Goal: Transaction & Acquisition: Subscribe to service/newsletter

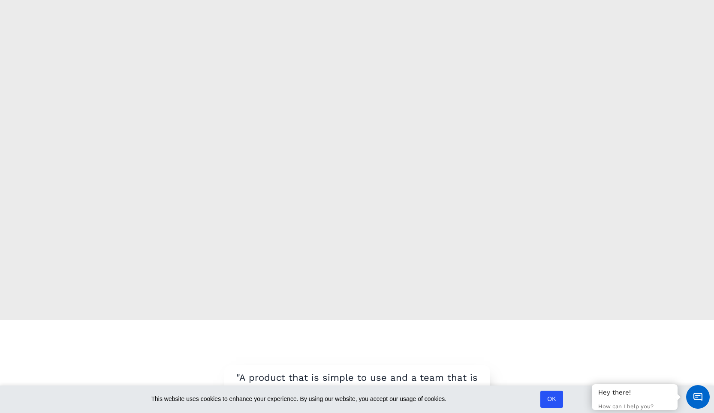
scroll to position [72, 0]
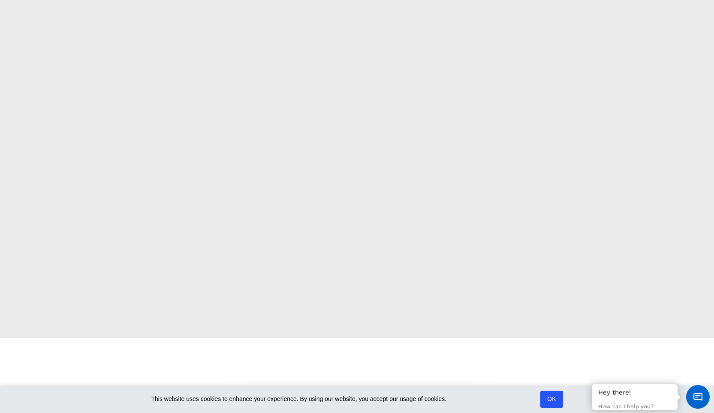
scroll to position [44, 0]
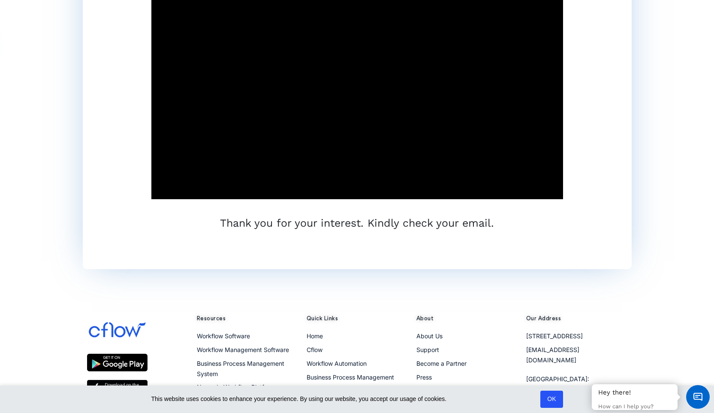
scroll to position [130, 0]
